Goal: Find specific page/section: Find specific page/section

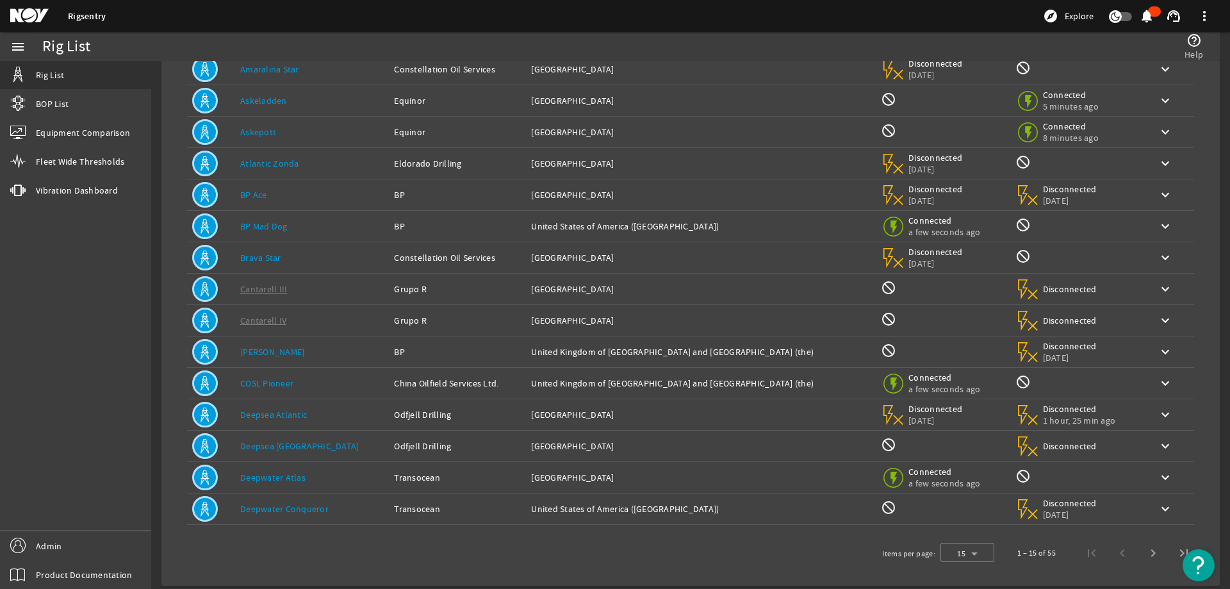
scroll to position [121, 0]
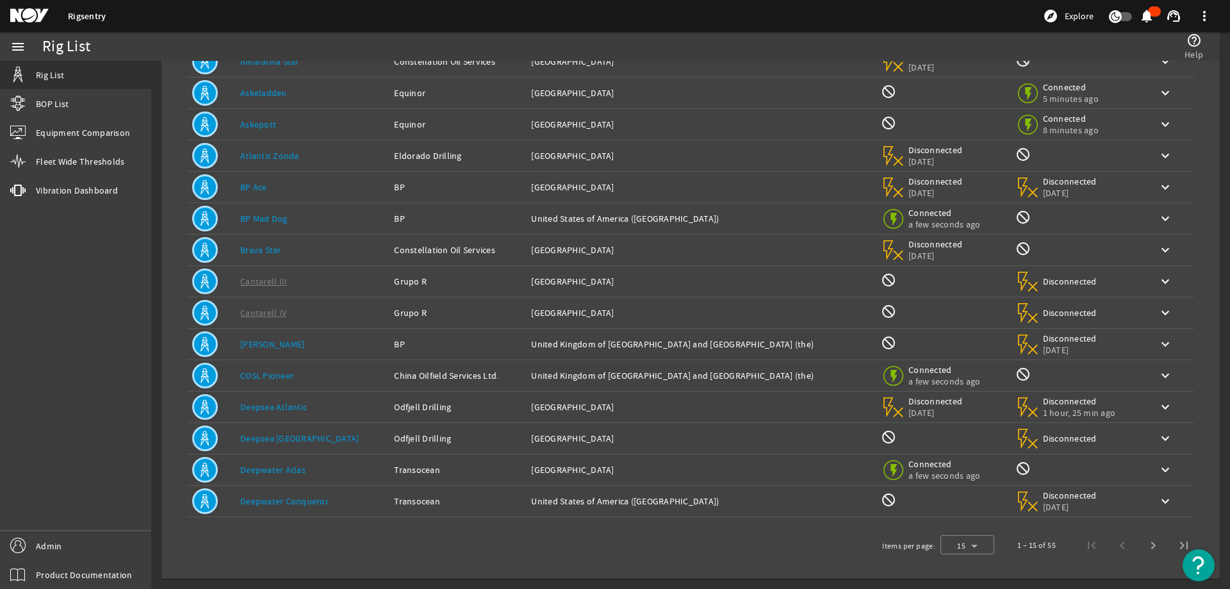
click at [349, 468] on div "Rig Name: Deepwater Atlas" at bounding box center [312, 469] width 144 height 13
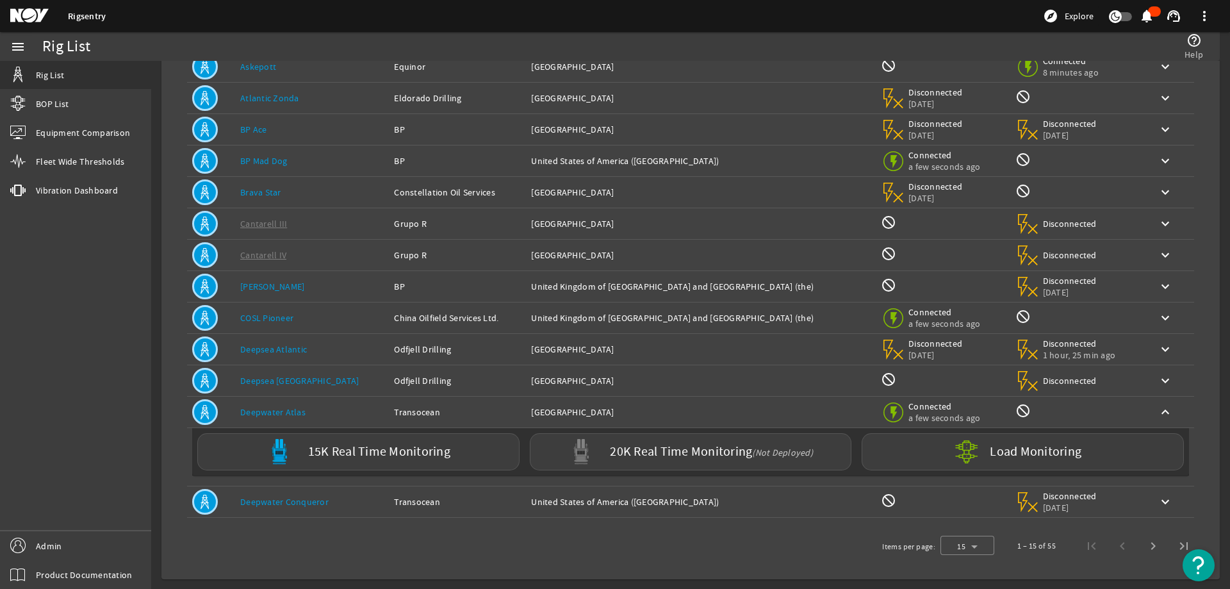
scroll to position [179, 0]
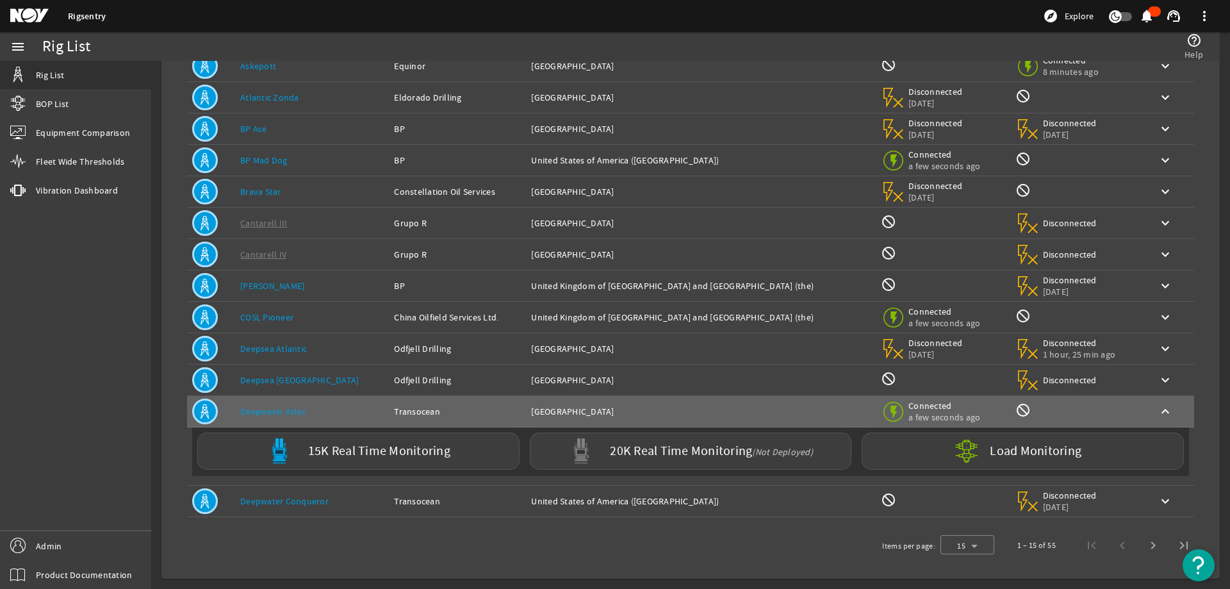
click at [370, 550] on div "Items per page: 15 1 – 15 of 55" at bounding box center [691, 545] width 1028 height 36
click at [440, 544] on div "Items per page: 15 1 – 15 of 55" at bounding box center [691, 545] width 1028 height 36
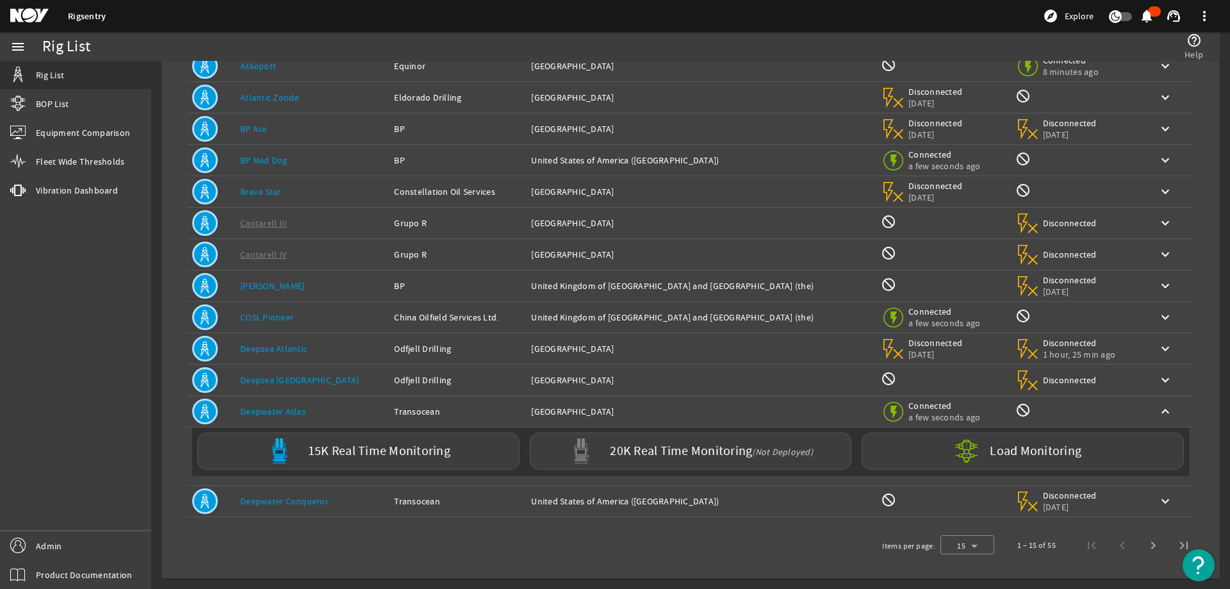
click at [473, 415] on div "Owner: Transocean" at bounding box center [457, 411] width 127 height 13
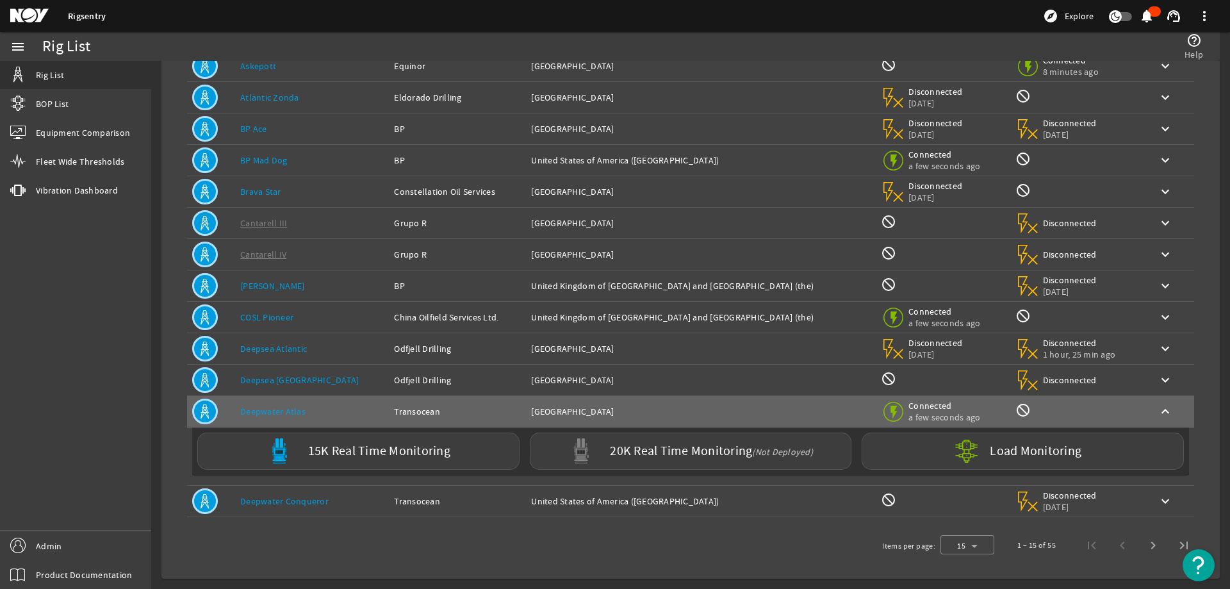
scroll to position [121, 0]
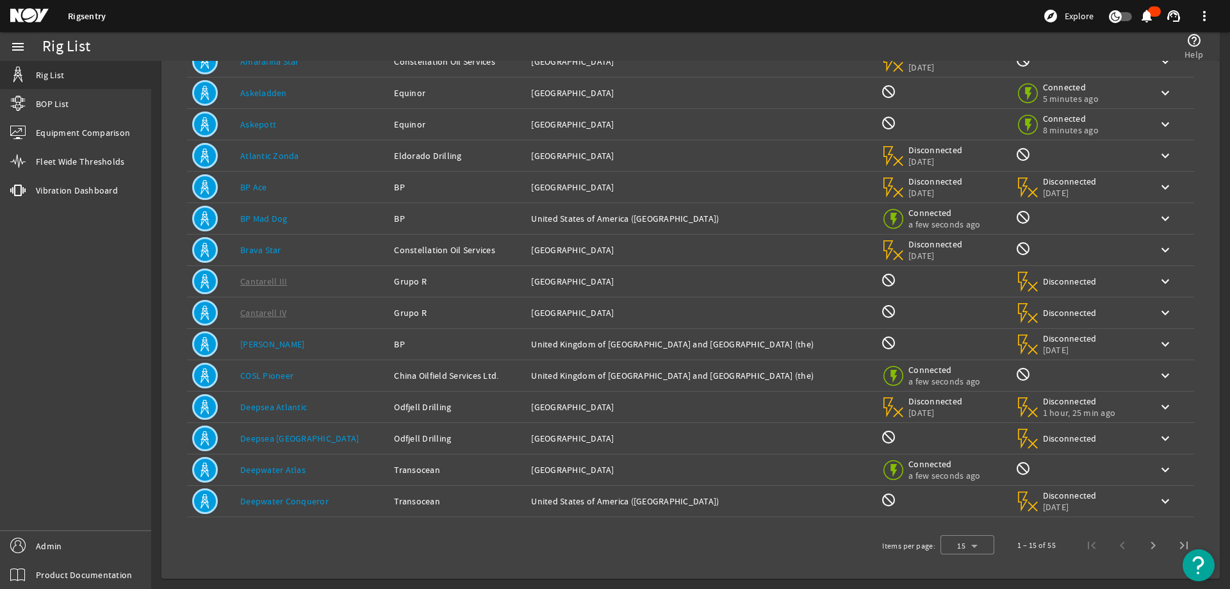
click at [487, 531] on div "Items per page: 15 1 – 15 of 55" at bounding box center [691, 545] width 1028 height 36
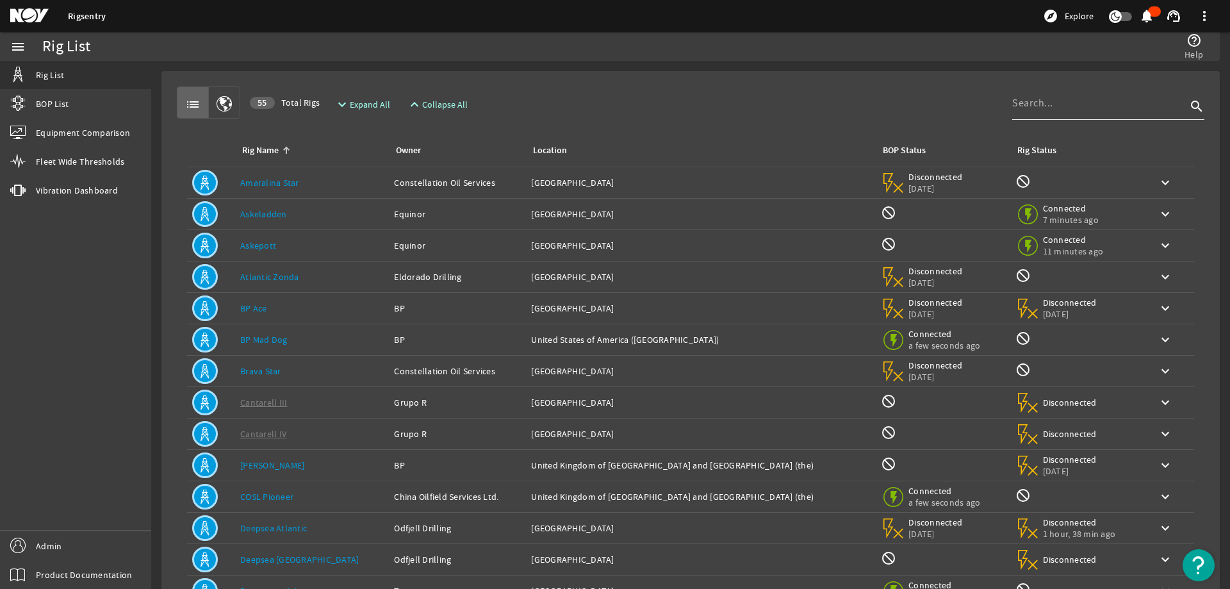
click at [1031, 111] on div at bounding box center [1099, 102] width 174 height 33
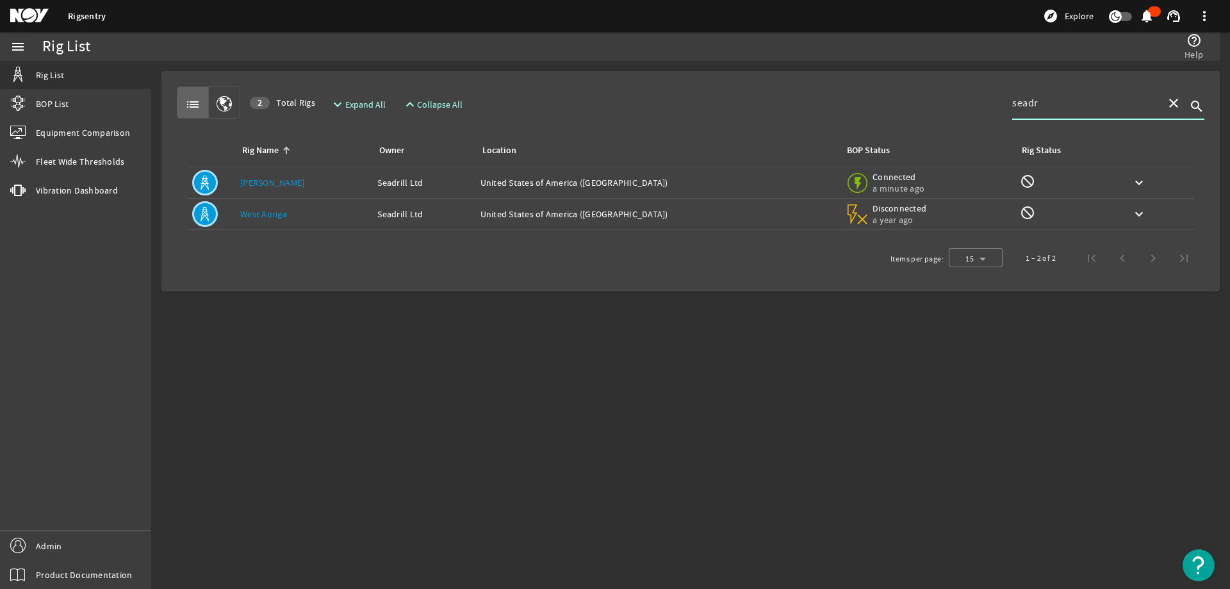
type input "seadr"
drag, startPoint x: 454, startPoint y: 376, endPoint x: 453, endPoint y: 405, distance: 28.9
click at [455, 375] on mat-sidenav-content "Rig List help_outline Help list 2 Total Rigs expand_more Expand All expand_less…" at bounding box center [690, 325] width 1079 height 528
